Goal: Transaction & Acquisition: Purchase product/service

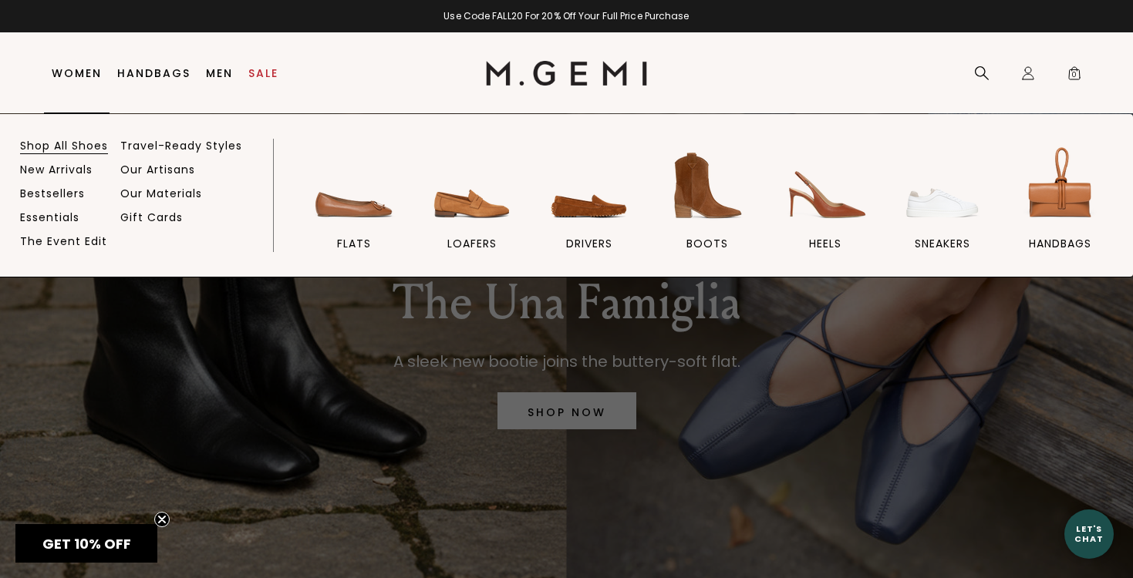
click at [76, 146] on link "Shop All Shoes" at bounding box center [64, 146] width 88 height 14
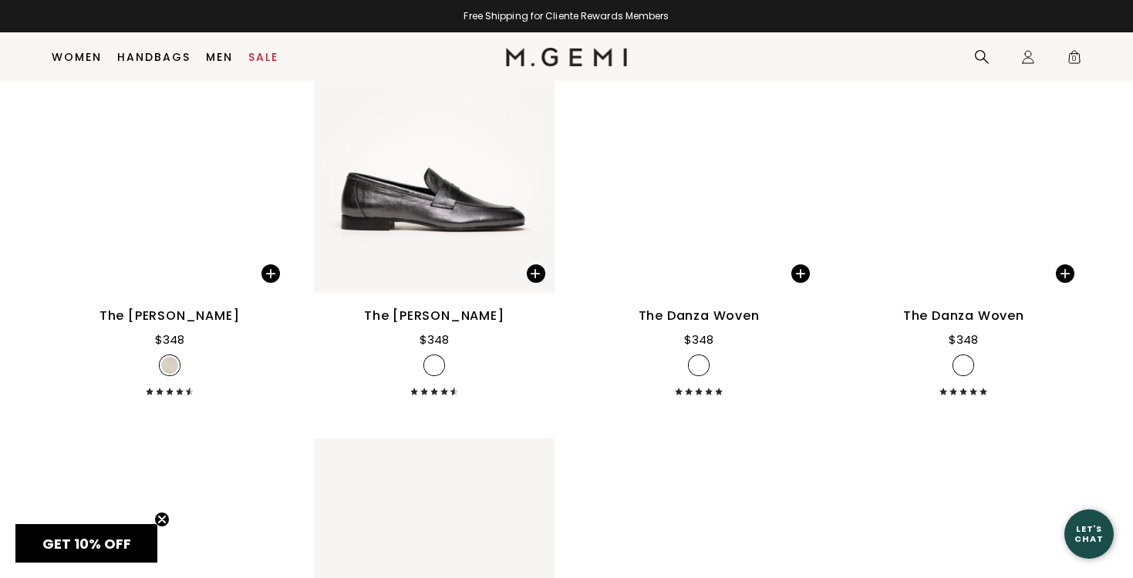
scroll to position [7670, 0]
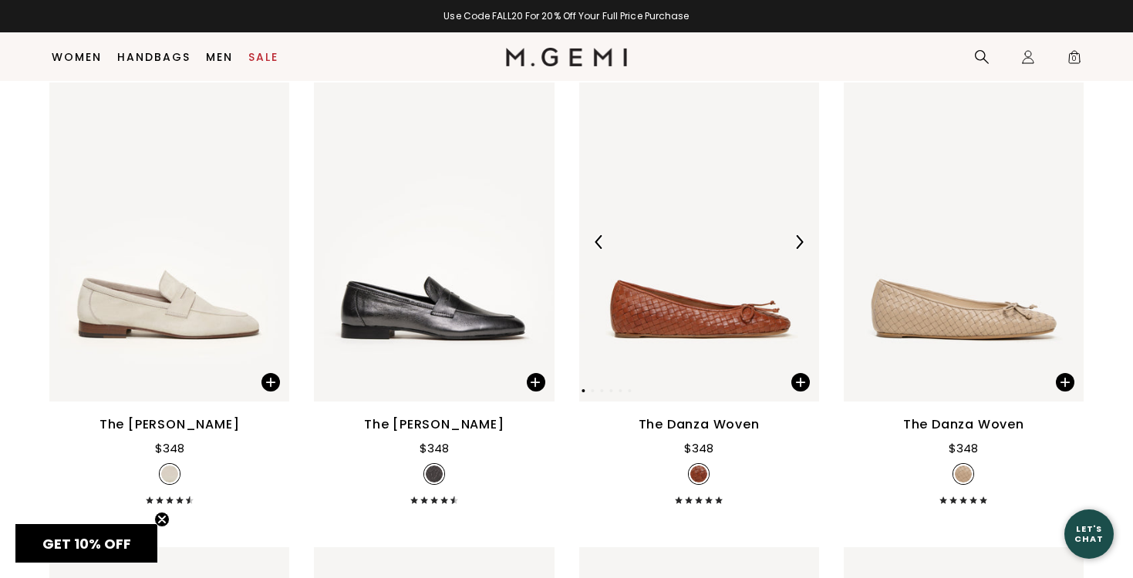
click at [683, 347] on img at bounding box center [699, 242] width 240 height 320
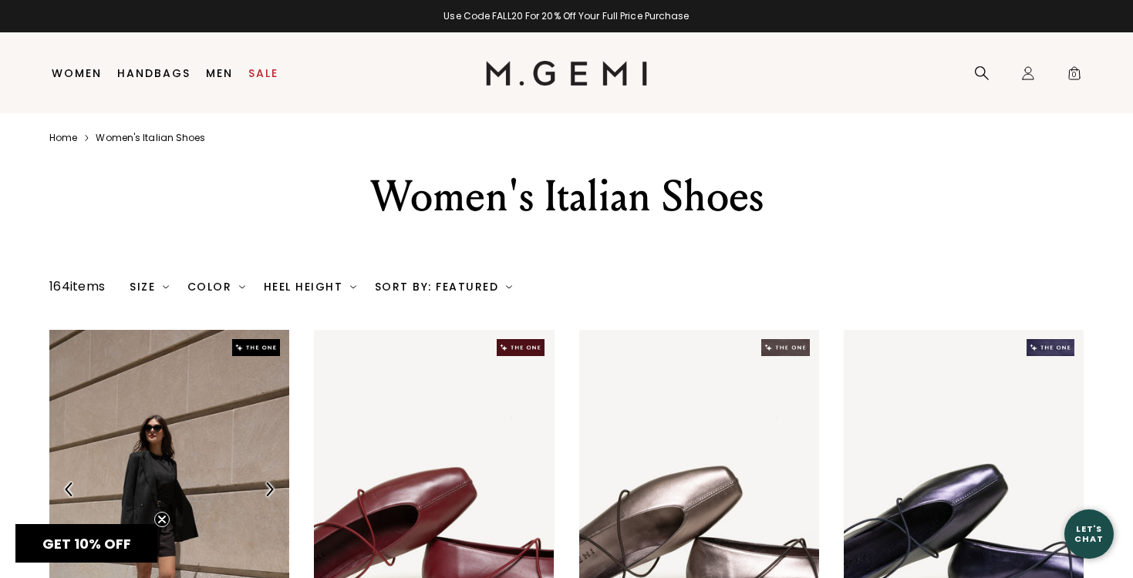
scroll to position [-1, 0]
click at [110, 480] on img at bounding box center [169, 490] width 240 height 320
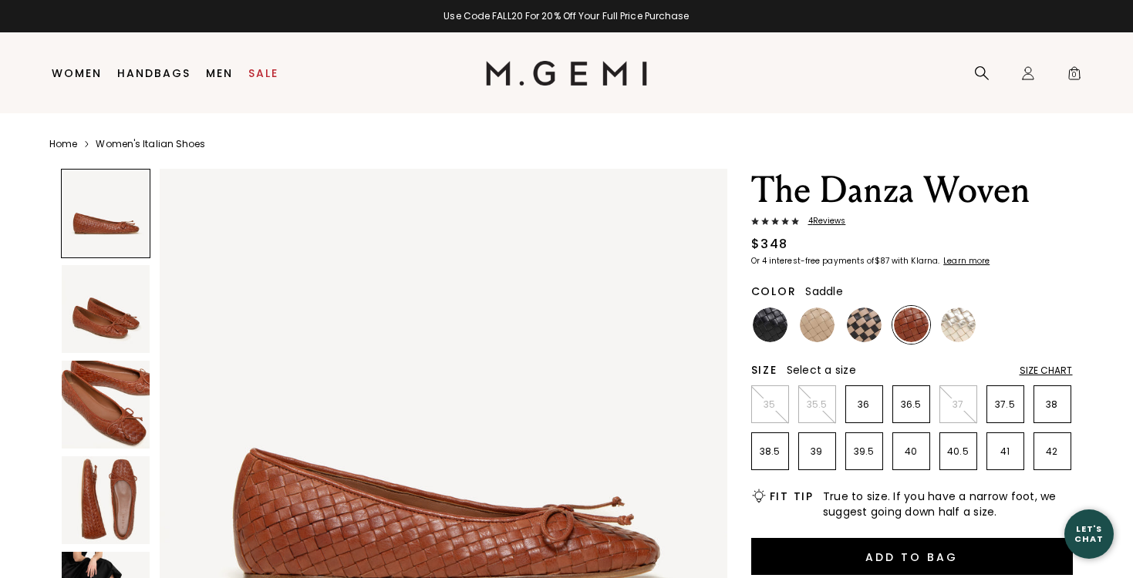
click at [99, 320] on img at bounding box center [106, 309] width 88 height 88
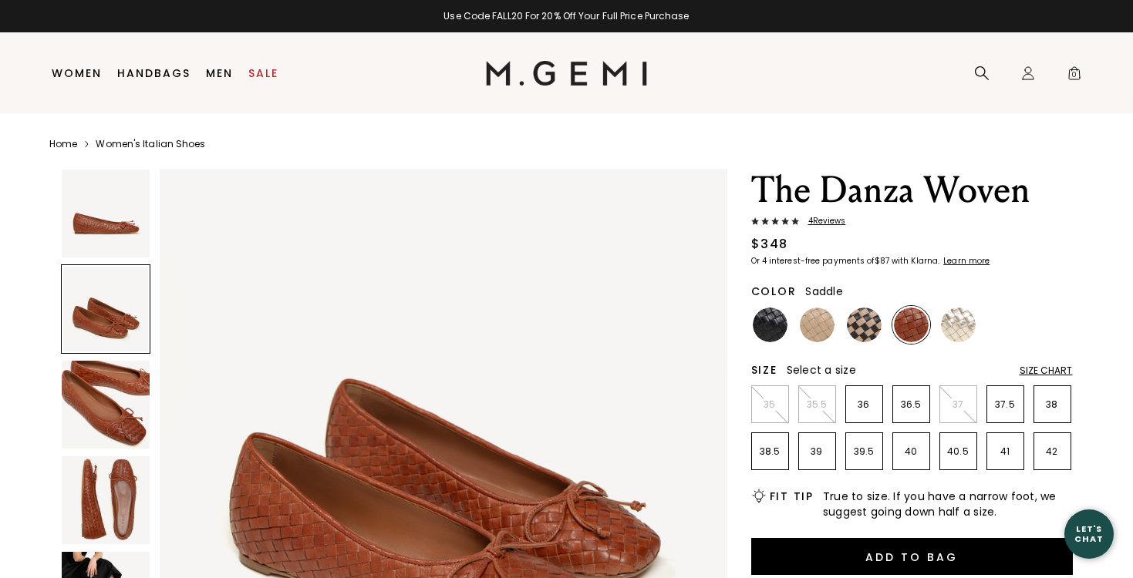
click at [110, 371] on img at bounding box center [106, 405] width 88 height 88
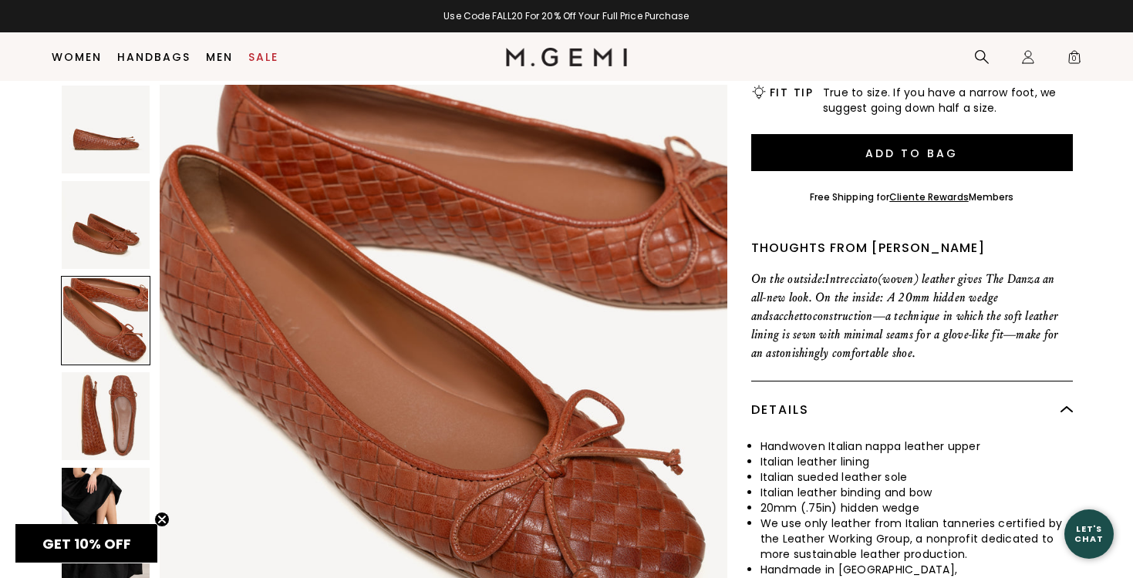
scroll to position [377, 0]
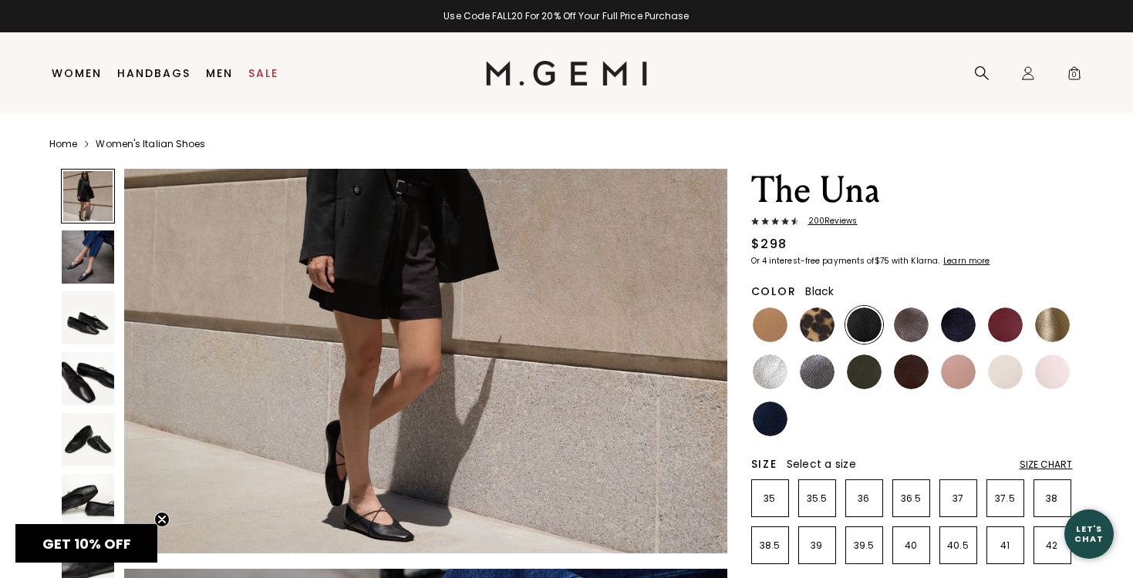
scroll to position [219, 0]
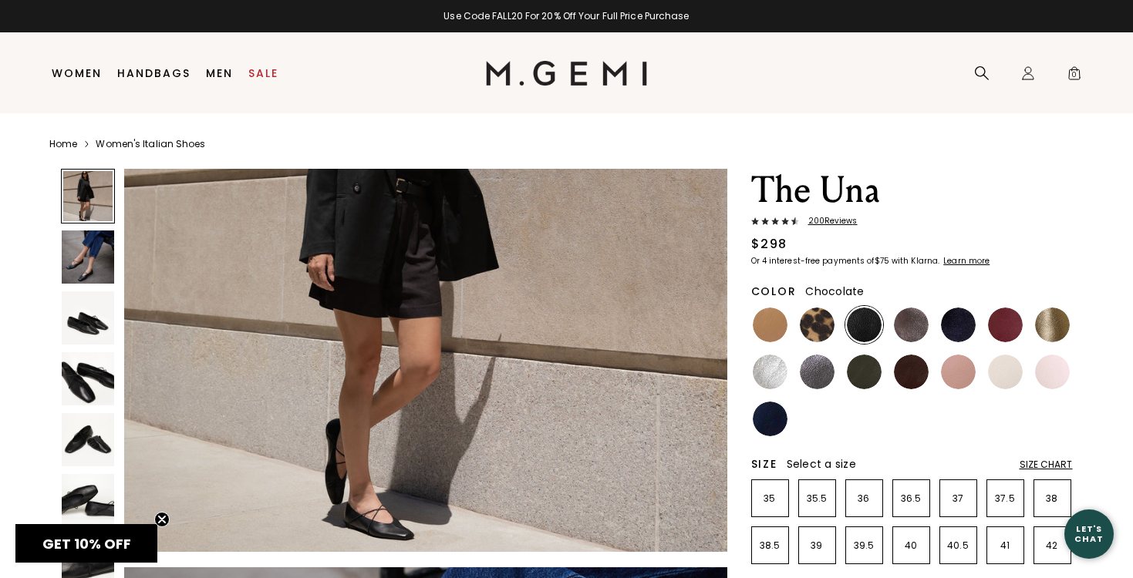
click at [914, 366] on img at bounding box center [911, 372] width 35 height 35
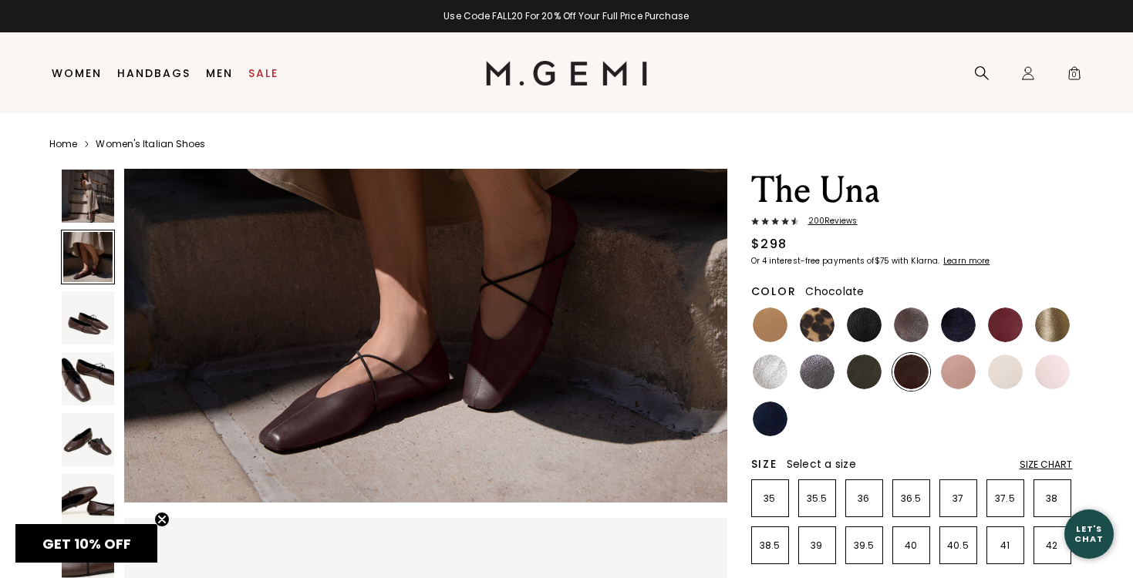
scroll to position [887, 0]
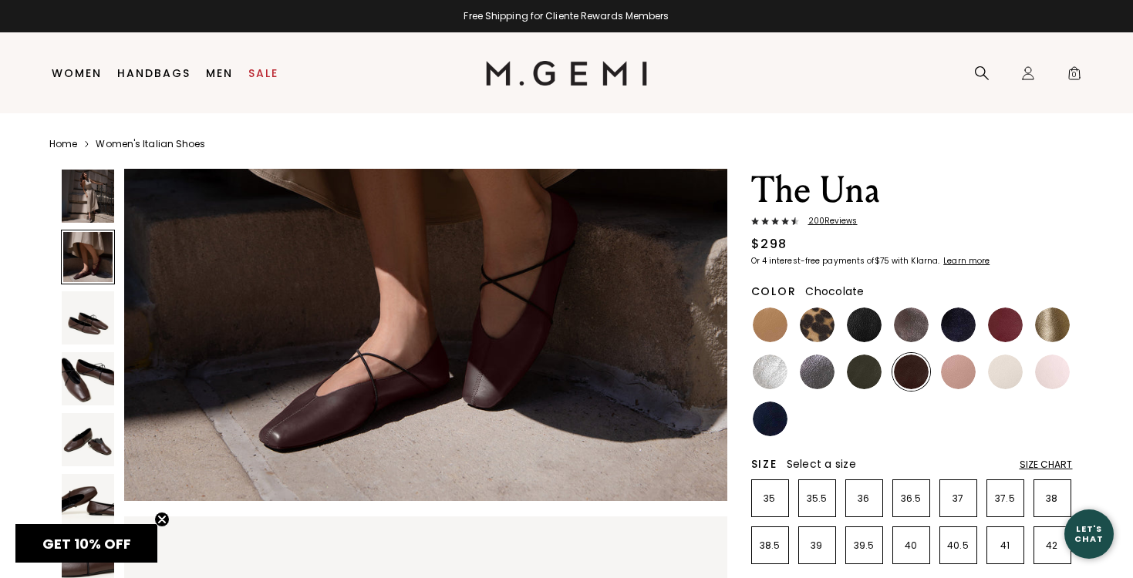
click at [97, 379] on img at bounding box center [88, 378] width 53 height 53
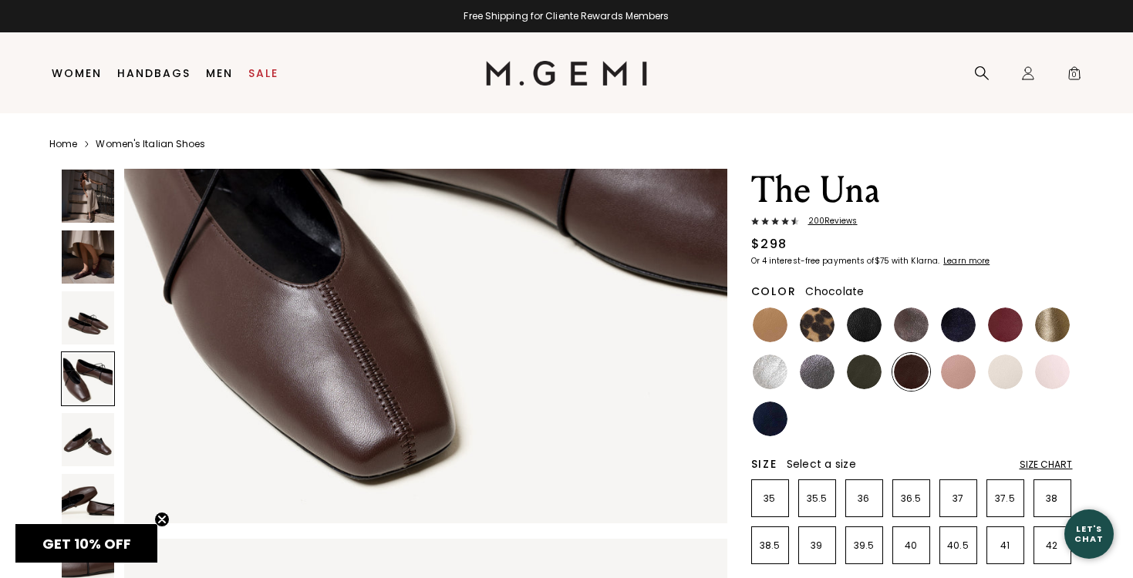
scroll to position [2032, 0]
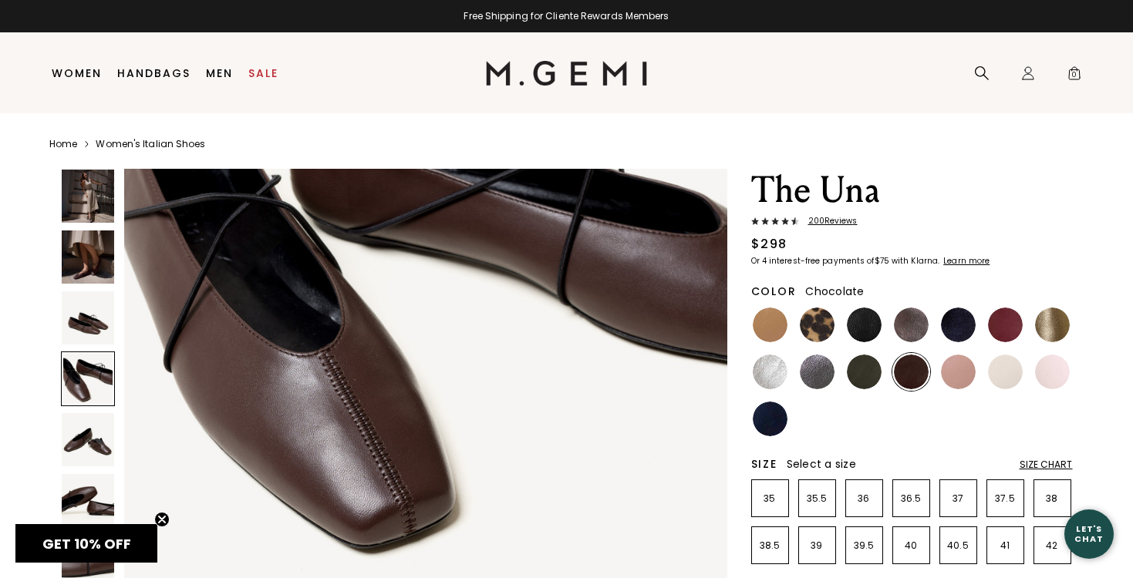
click at [91, 265] on img at bounding box center [88, 257] width 53 height 53
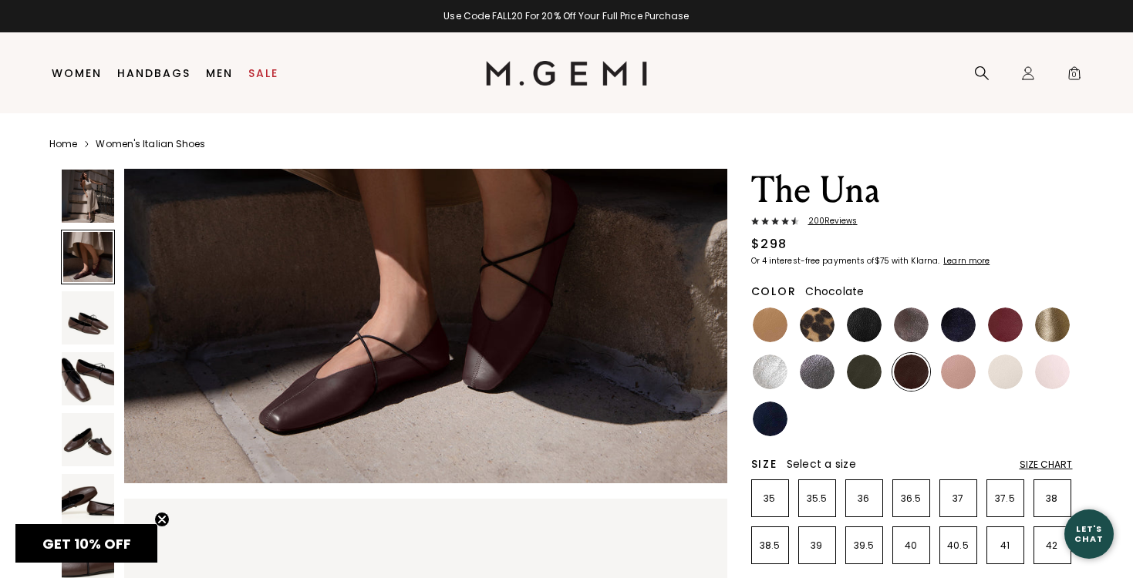
scroll to position [909, 0]
